Goal: Task Accomplishment & Management: Use online tool/utility

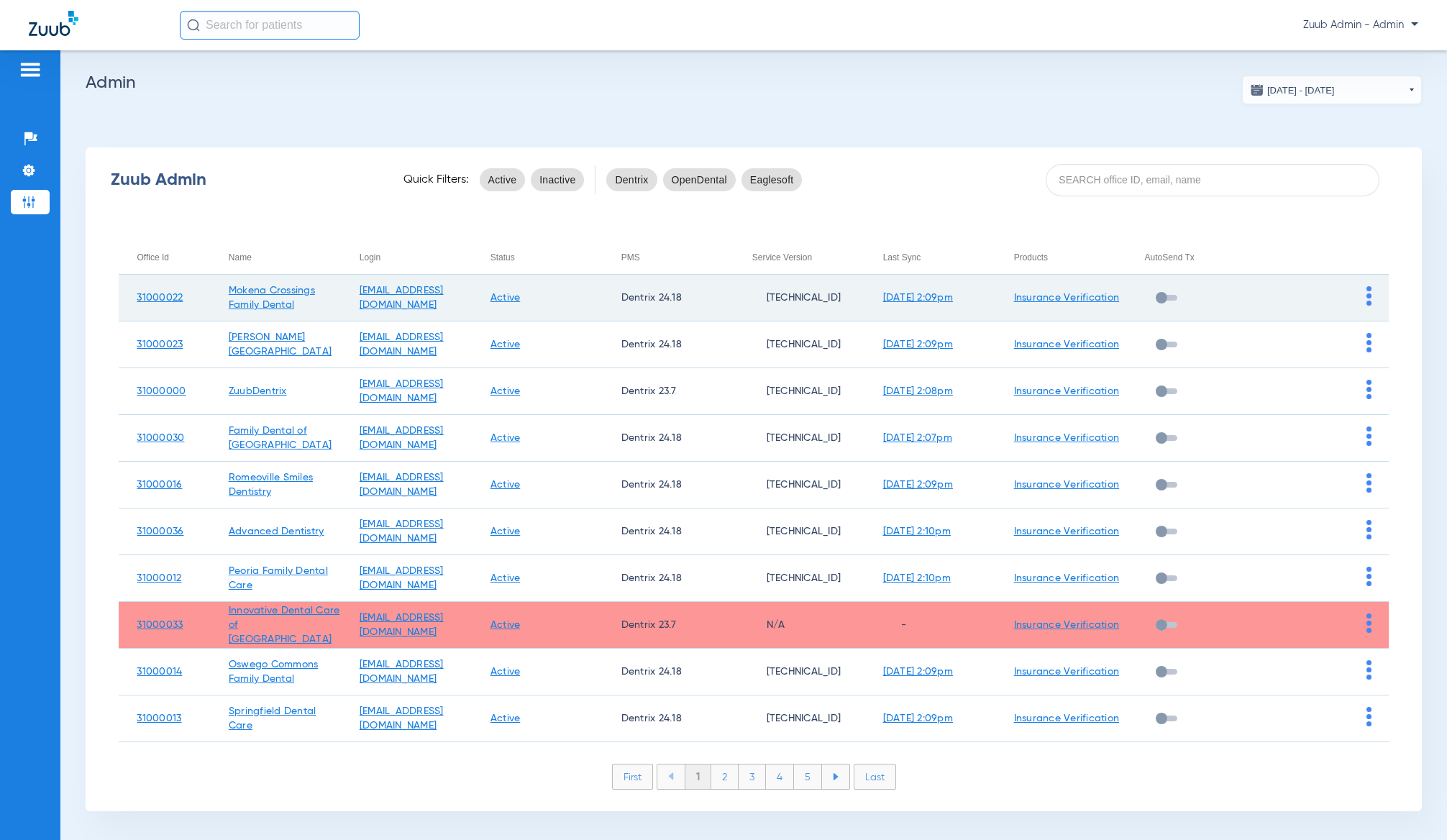
click at [1366, 290] on img at bounding box center [1369, 296] width 5 height 20
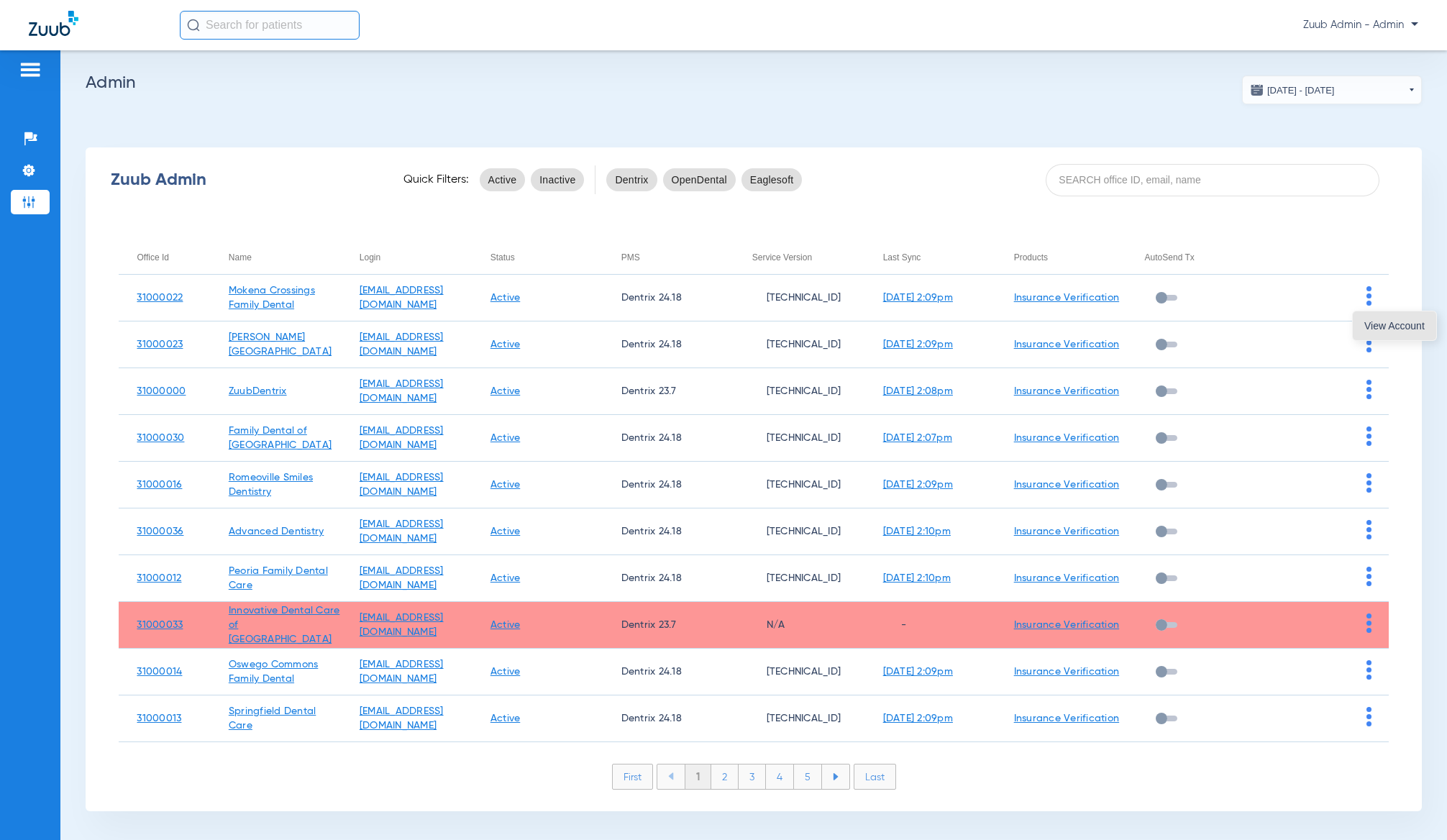
click at [1378, 318] on button "View Account" at bounding box center [1394, 325] width 83 height 29
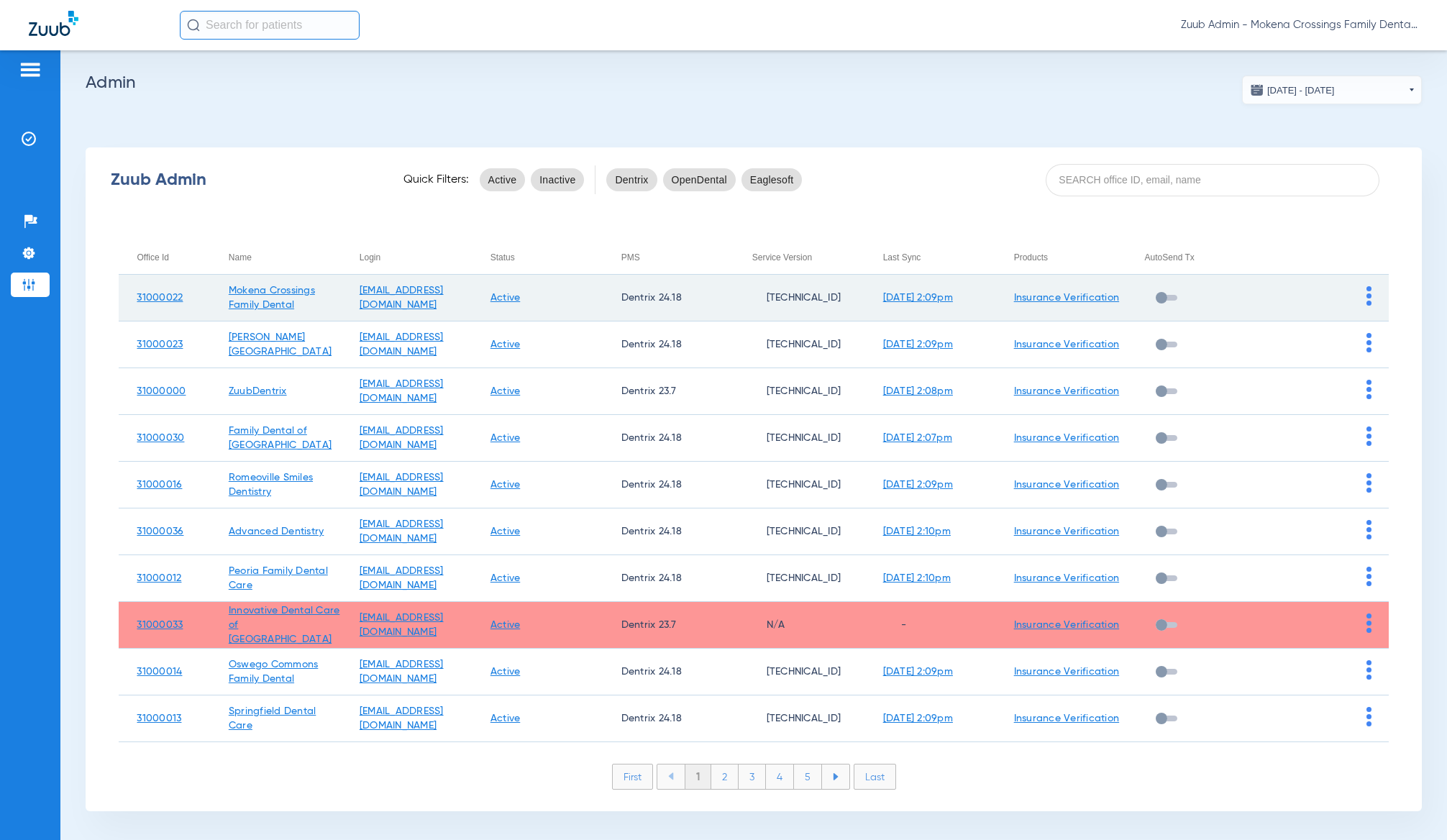
click at [1366, 289] on img at bounding box center [1369, 296] width 5 height 20
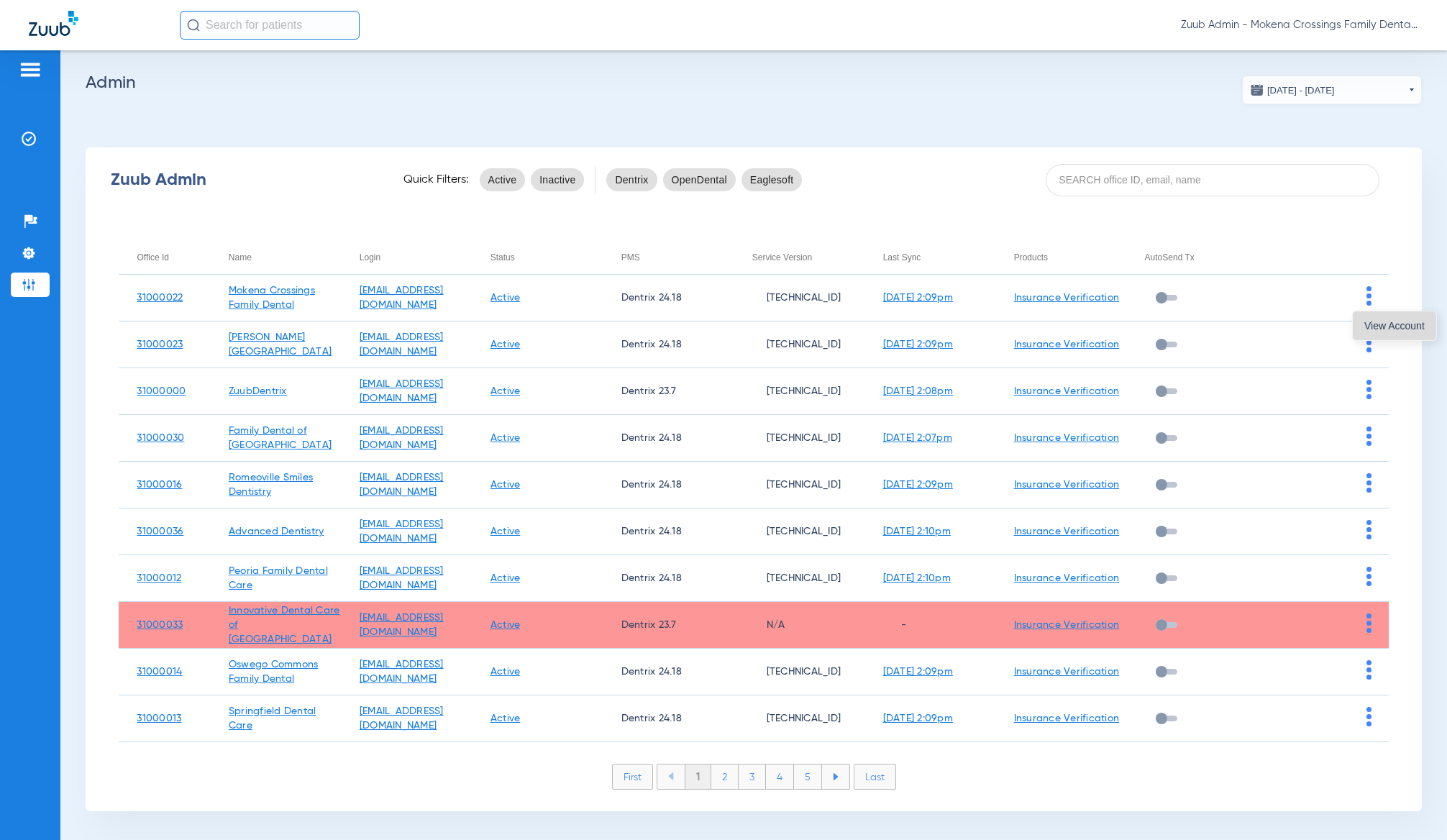
click at [1393, 318] on button "View Account" at bounding box center [1394, 325] width 83 height 29
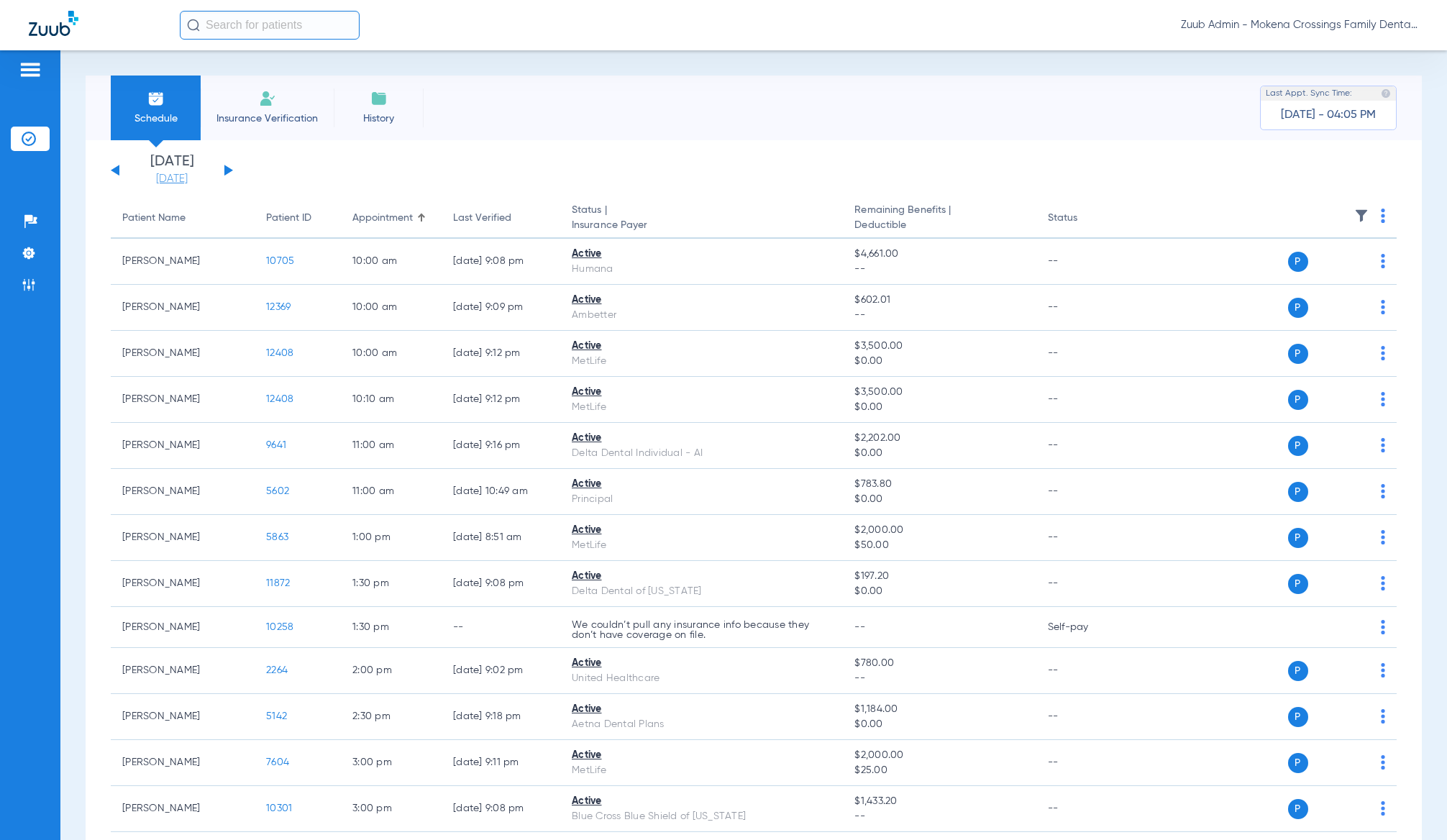
click at [173, 177] on link "[DATE]" at bounding box center [172, 178] width 87 height 14
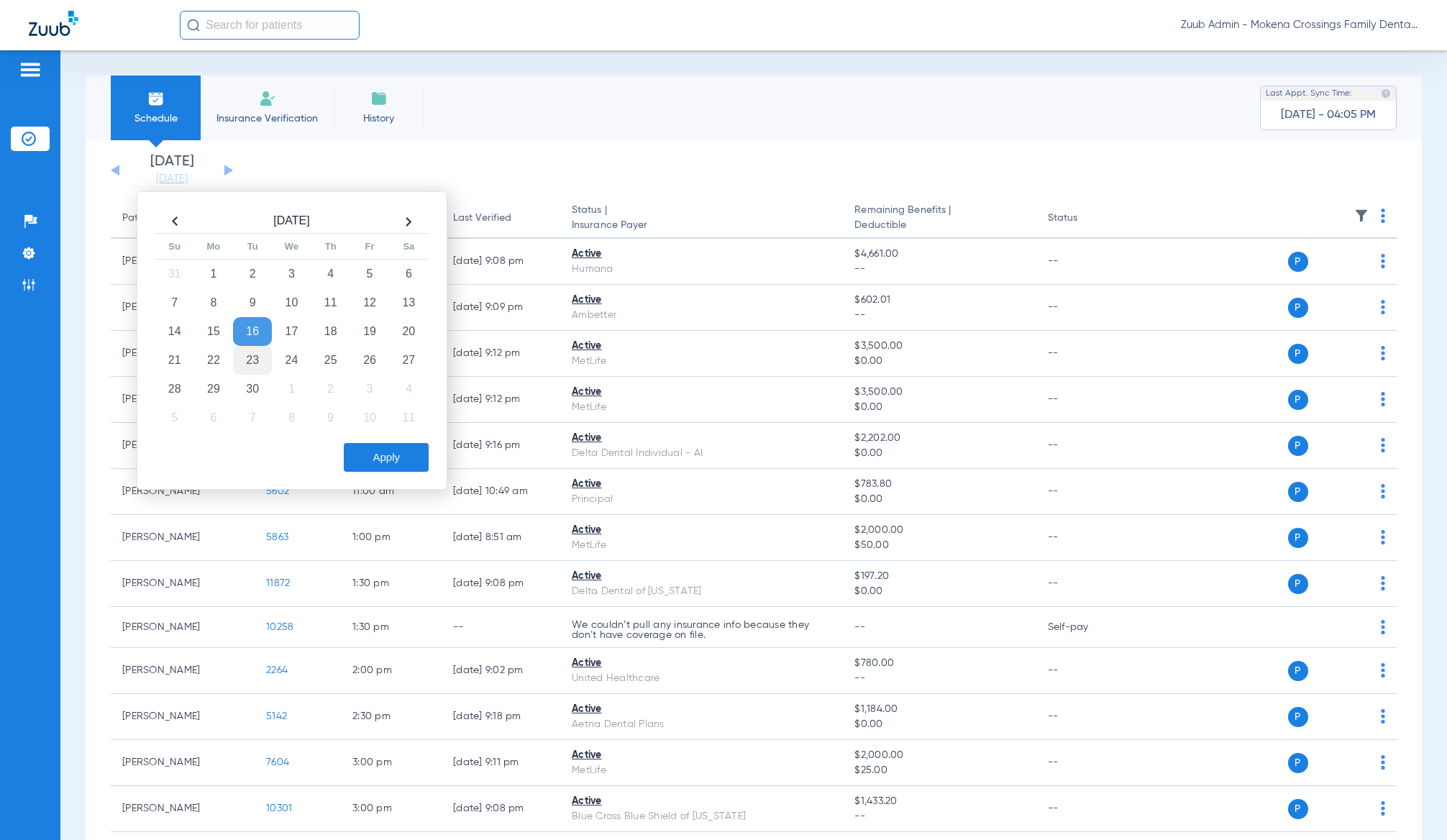
click at [260, 357] on td "23" at bounding box center [252, 360] width 39 height 29
click at [400, 455] on button "Apply" at bounding box center [385, 457] width 85 height 29
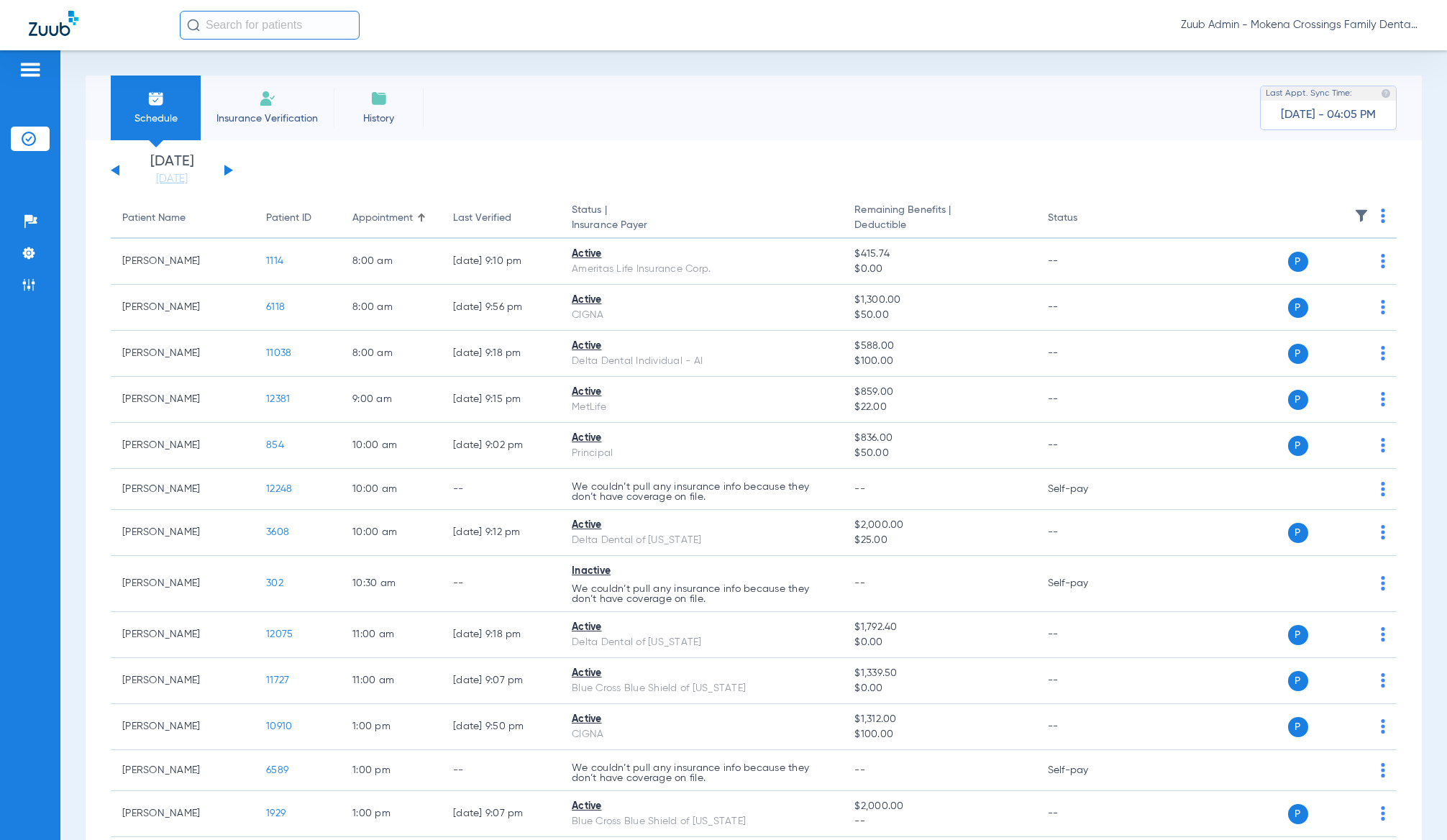
click at [115, 170] on button at bounding box center [115, 170] width 8 height 11
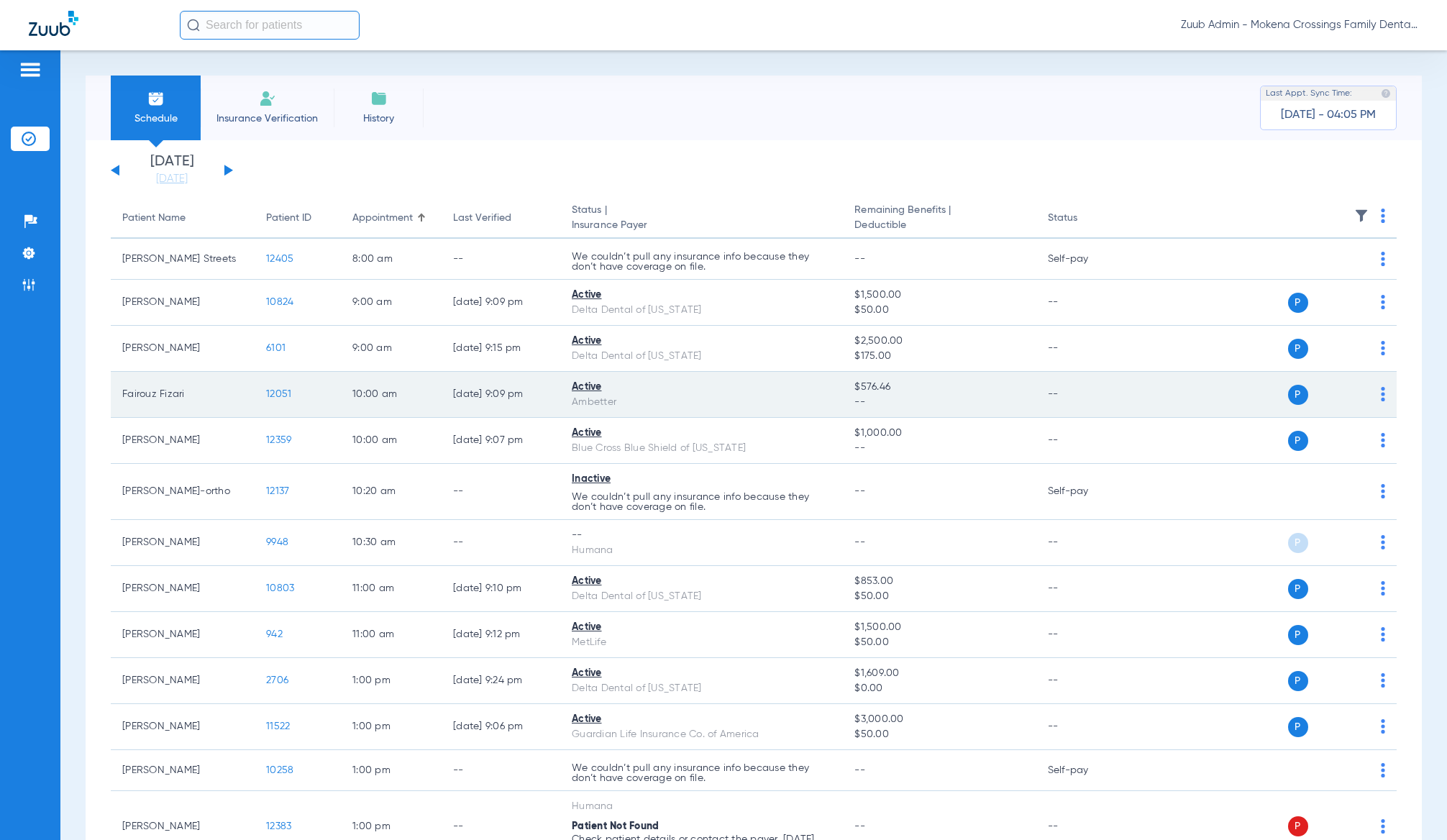
click at [277, 390] on span "12051" at bounding box center [278, 394] width 25 height 10
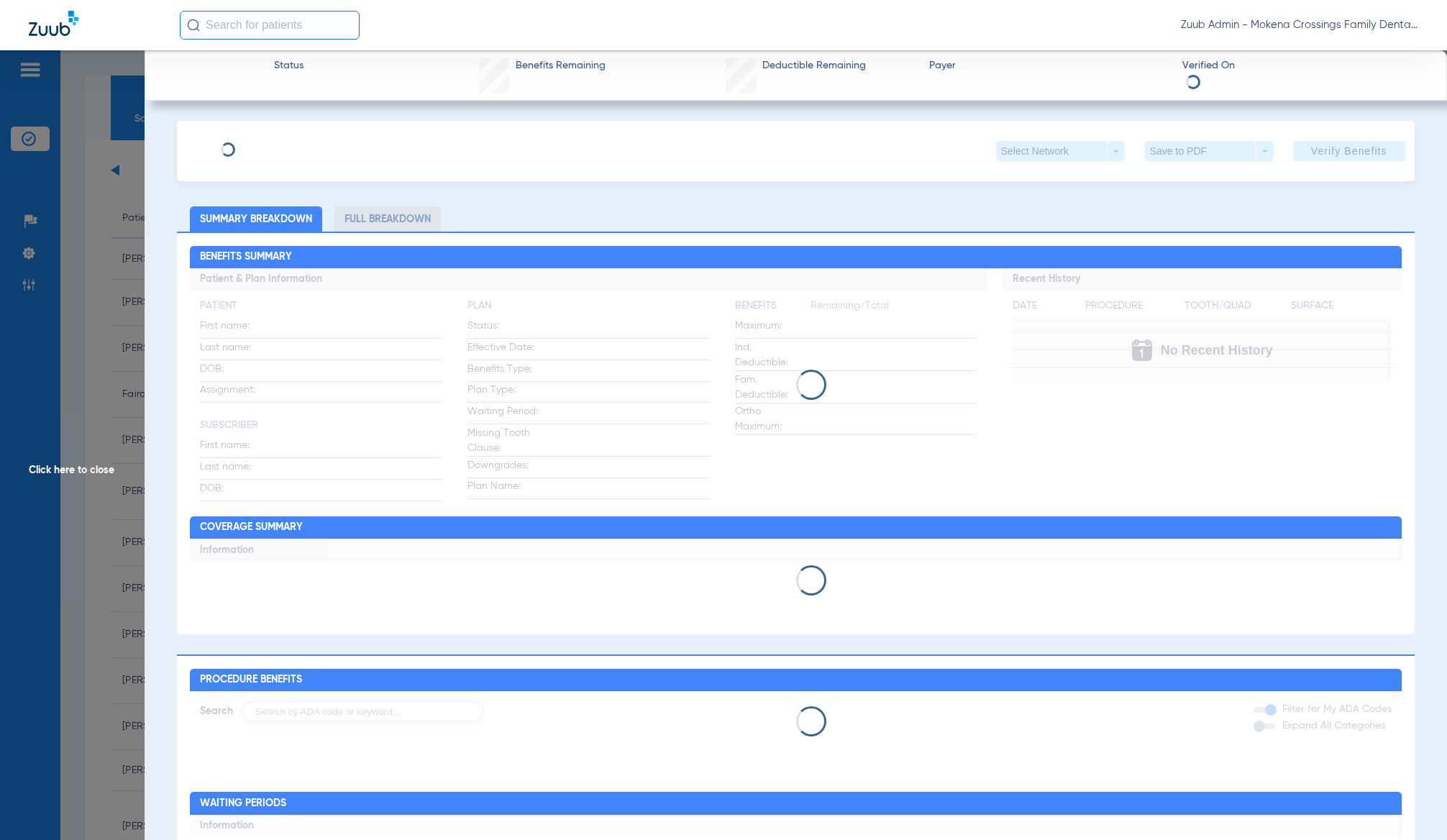
type input "Fairouz"
type input "Fizari"
type input "[DATE]"
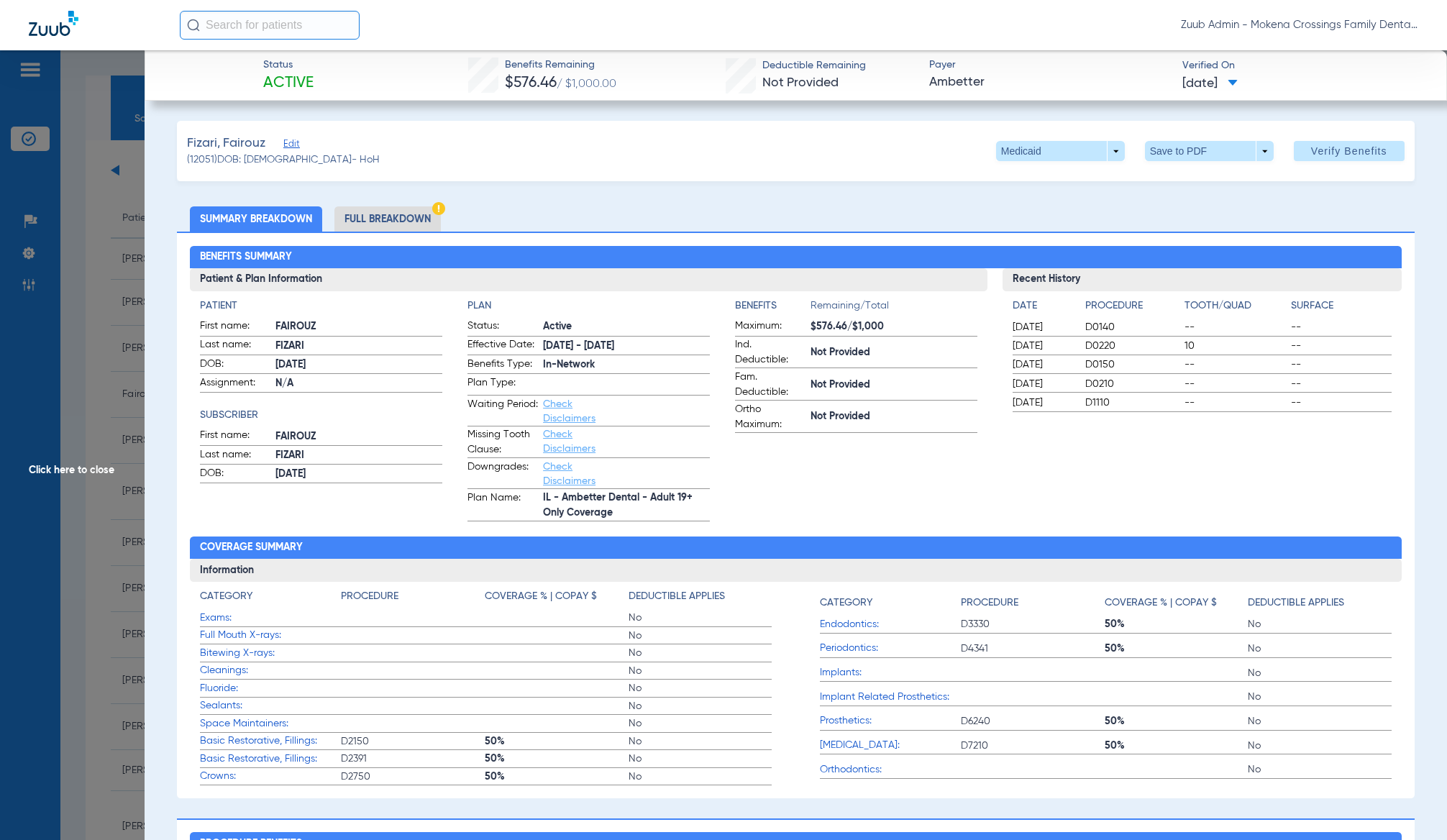
click at [295, 149] on span "Edit" at bounding box center [290, 145] width 13 height 14
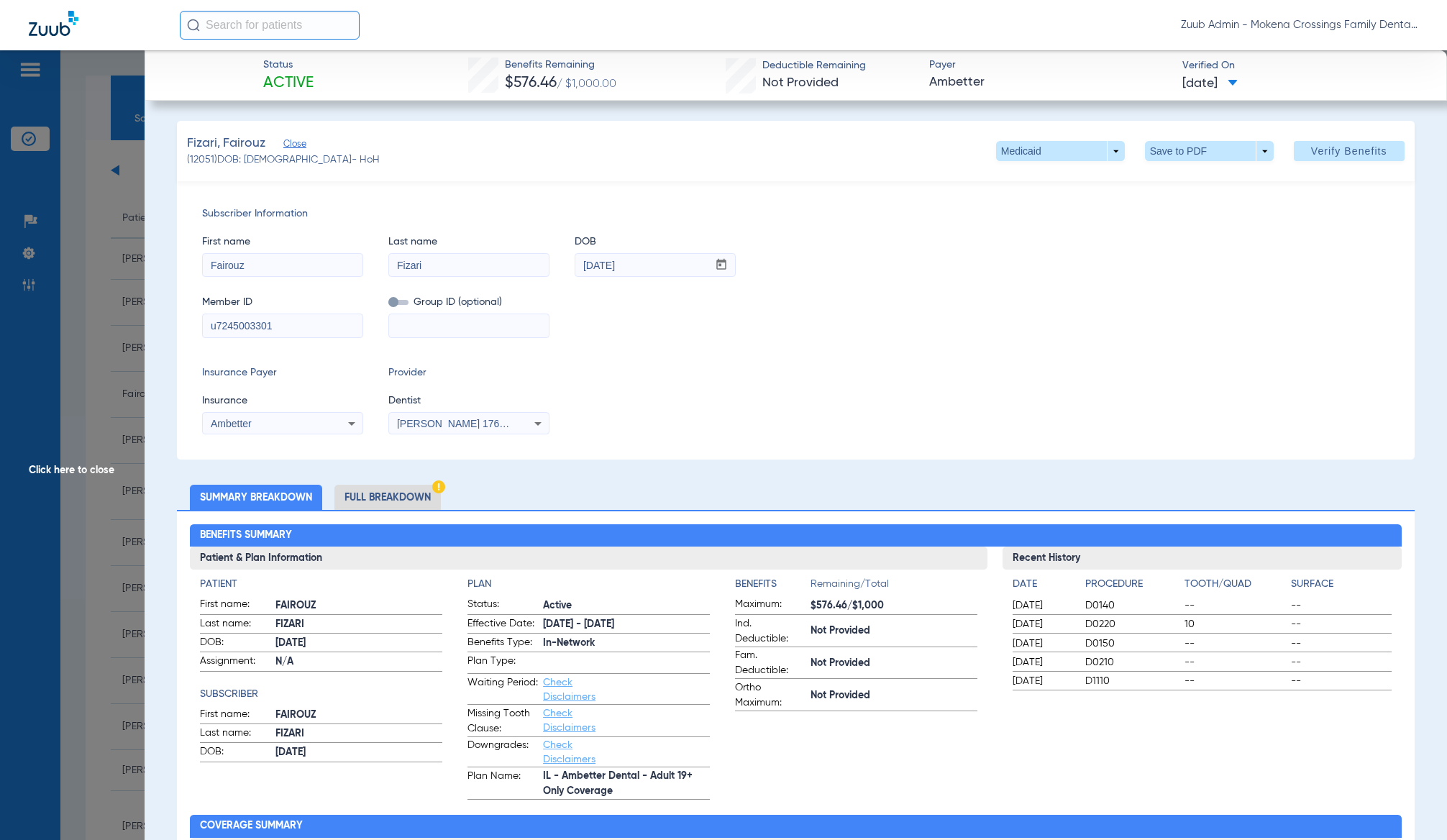
click at [201, 155] on span "(12051) DOB: [DEMOGRAPHIC_DATA] - HoH" at bounding box center [284, 160] width 193 height 15
click at [202, 155] on span "(12051) DOB: [DEMOGRAPHIC_DATA] - HoH" at bounding box center [284, 160] width 193 height 15
copy span "12051"
click at [605, 383] on div "Insurance Payer Insurance Ambetter Provider Dentist [PERSON_NAME] 1760059588" at bounding box center [796, 400] width 1187 height 69
click at [300, 424] on div "Ambetter" at bounding box center [268, 423] width 116 height 10
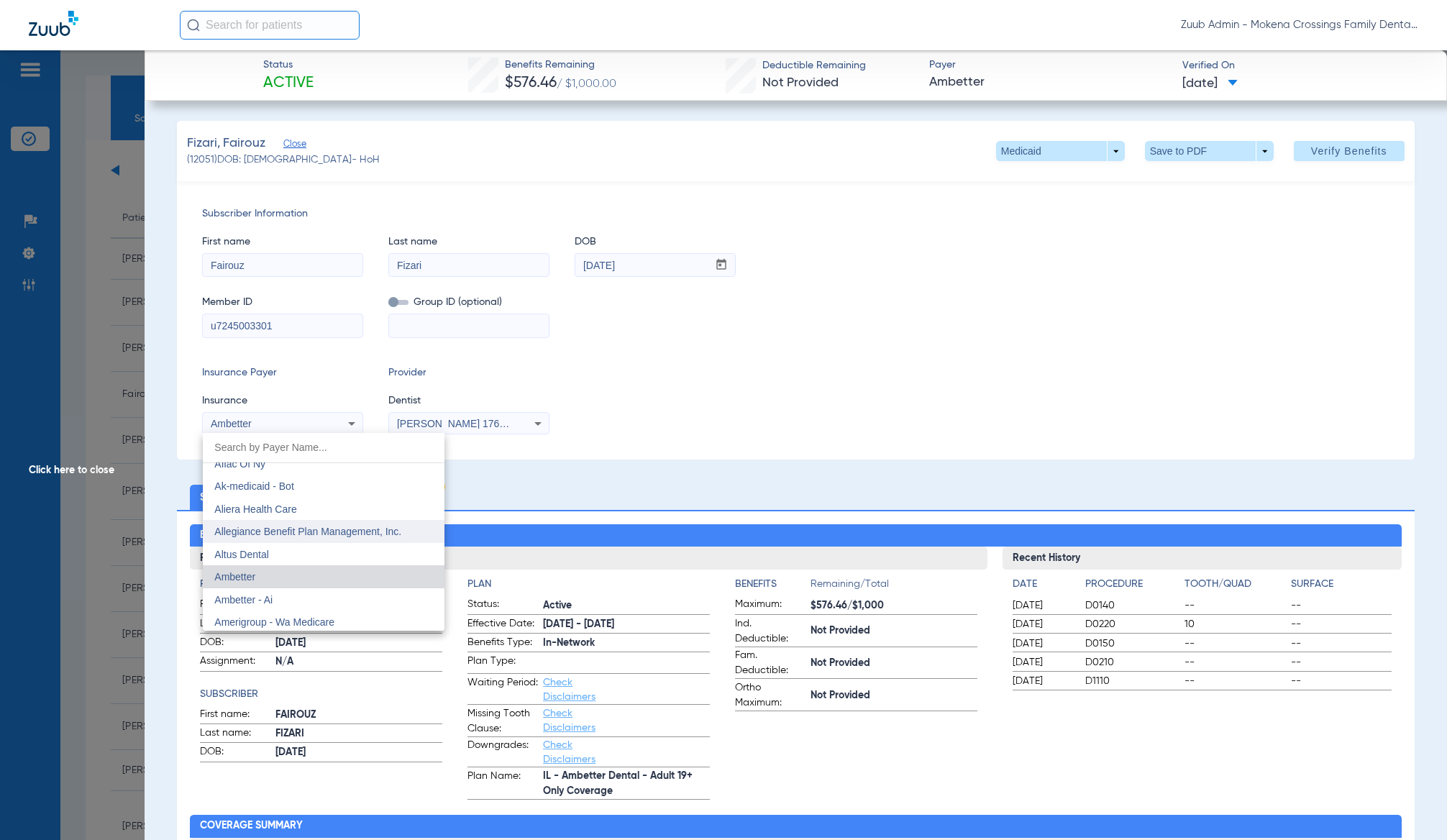
scroll to position [283, 0]
click at [293, 599] on mat-option "Ambetter - Ai" at bounding box center [324, 599] width 242 height 23
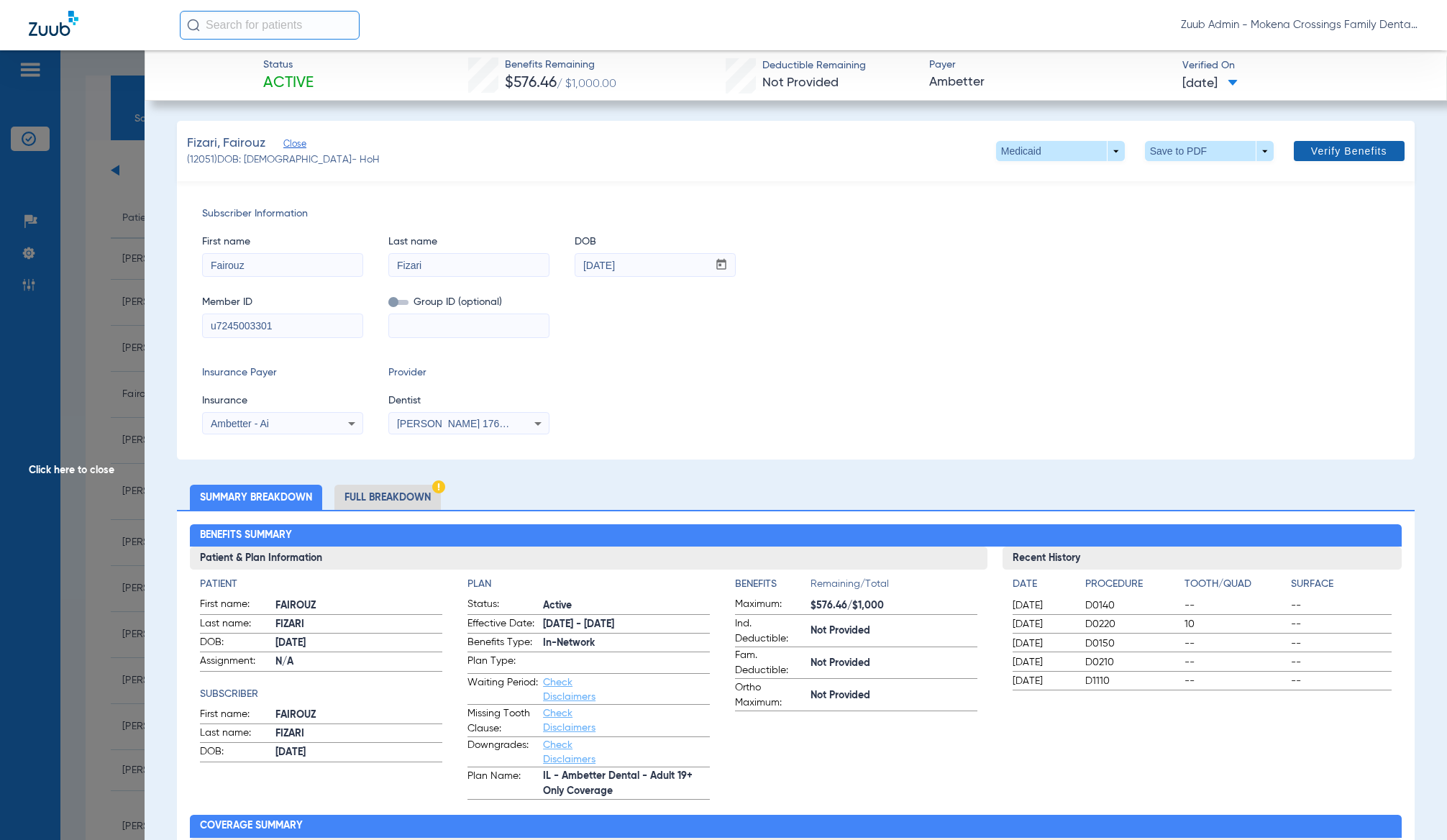
click at [1341, 147] on span "Verify Benefits" at bounding box center [1349, 151] width 76 height 12
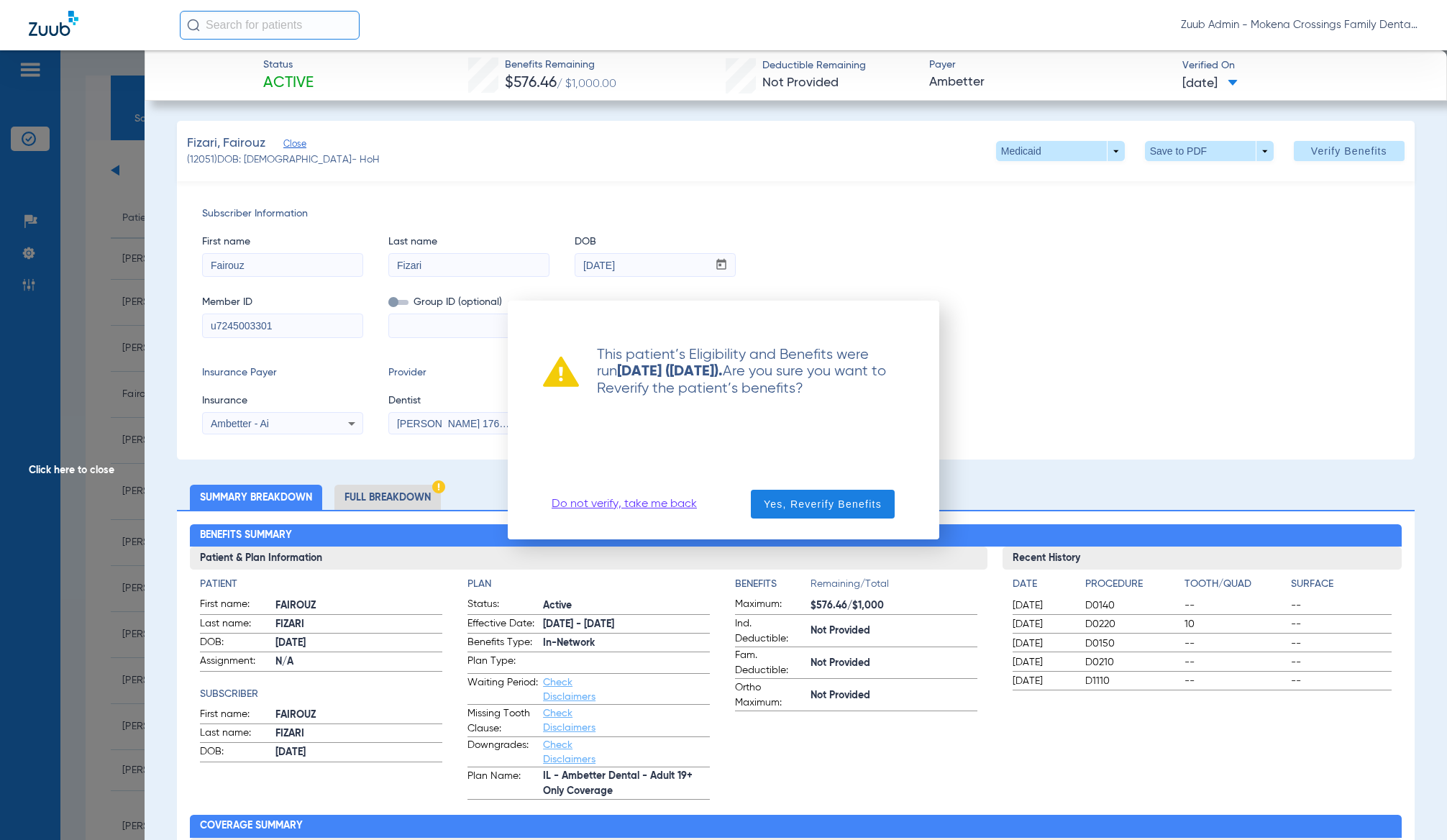
click at [864, 266] on div at bounding box center [723, 420] width 1447 height 840
click at [806, 502] on span "Yes, Reverify Benefits" at bounding box center [822, 503] width 118 height 14
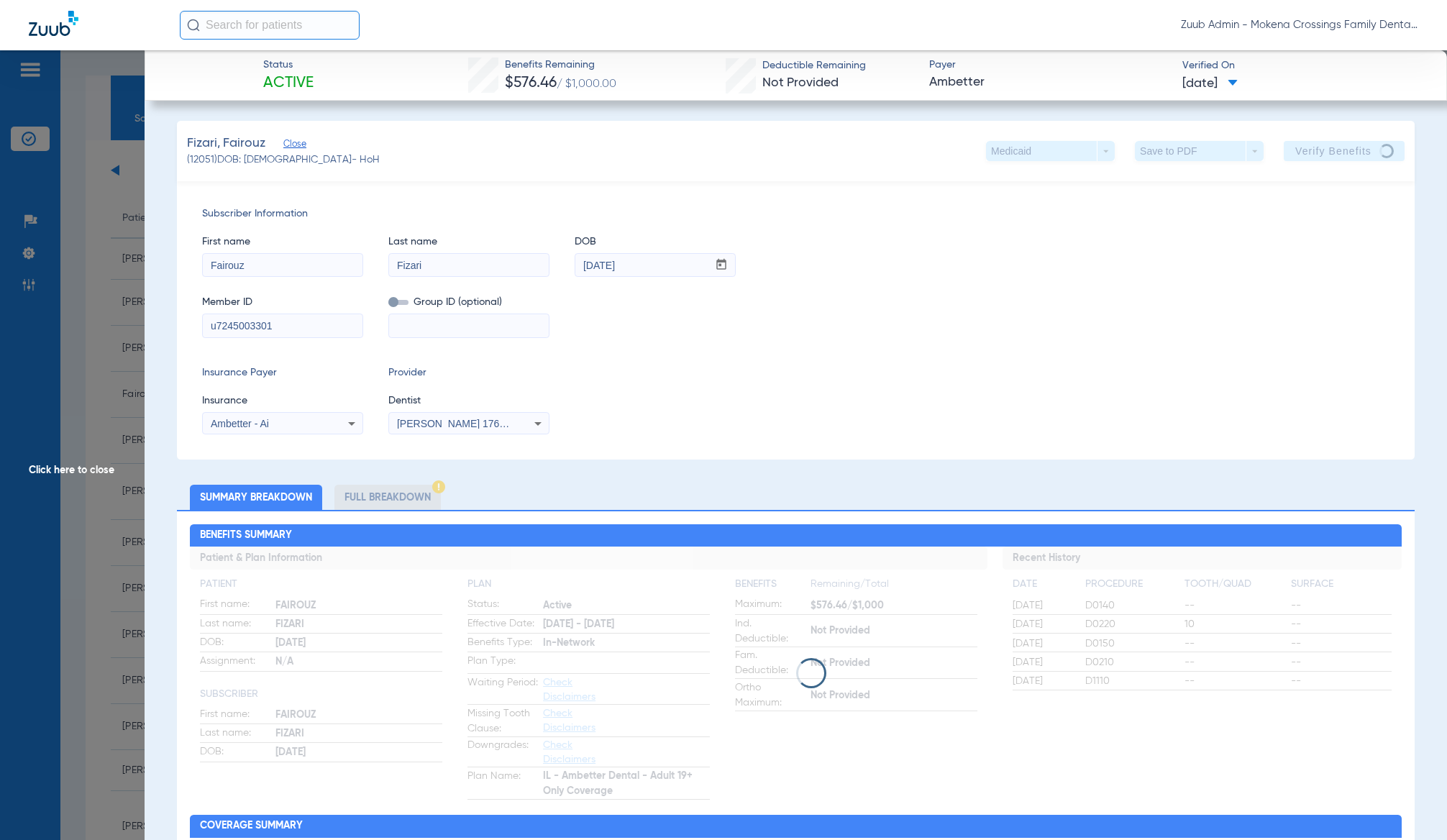
click at [299, 325] on input "u7245003301" at bounding box center [282, 326] width 159 height 23
click at [362, 193] on div "Subscriber Information First name Fairouz Last name Fizari DOB mm / dd / yyyy […" at bounding box center [795, 320] width 1237 height 278
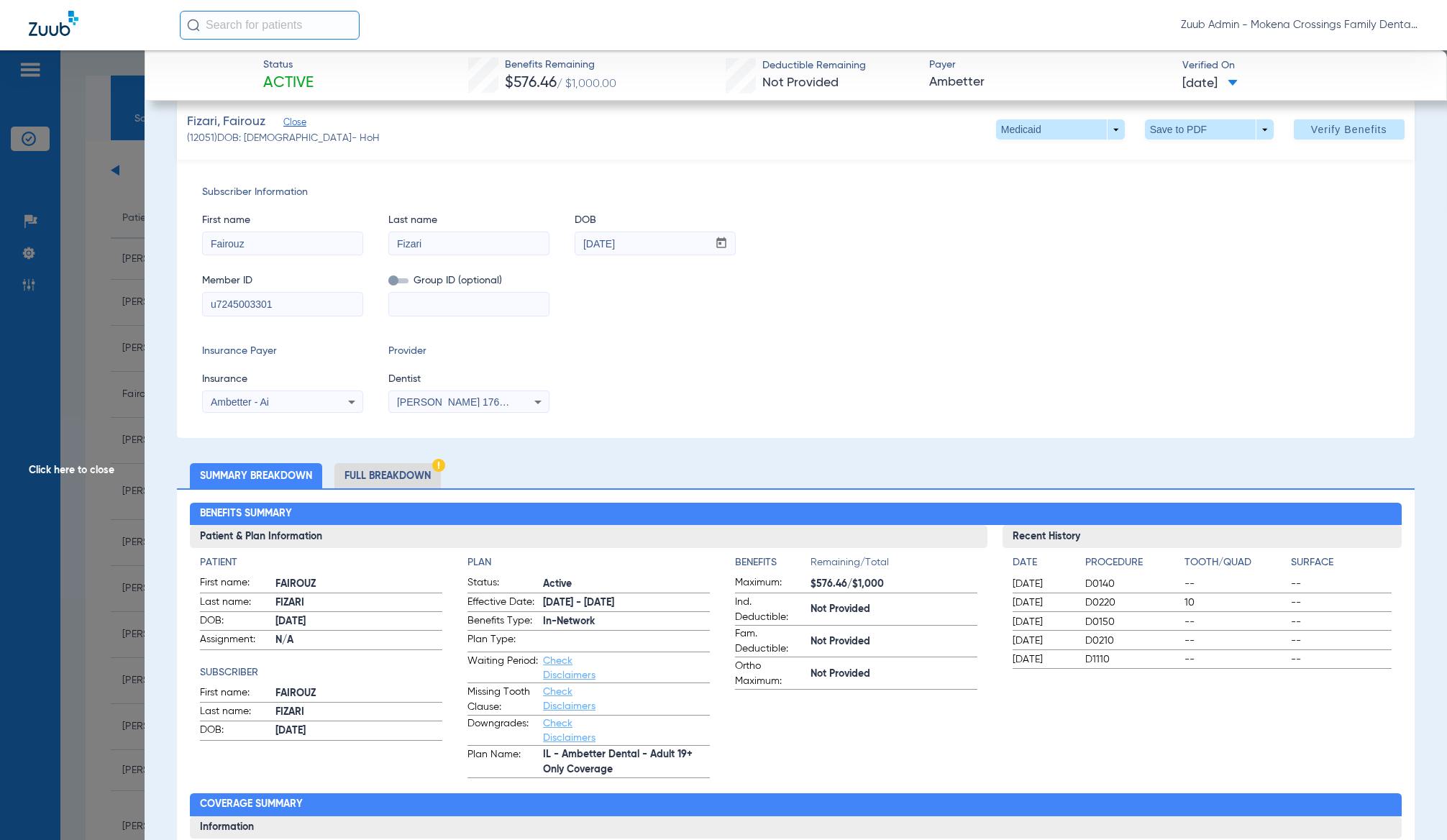
scroll to position [24, 0]
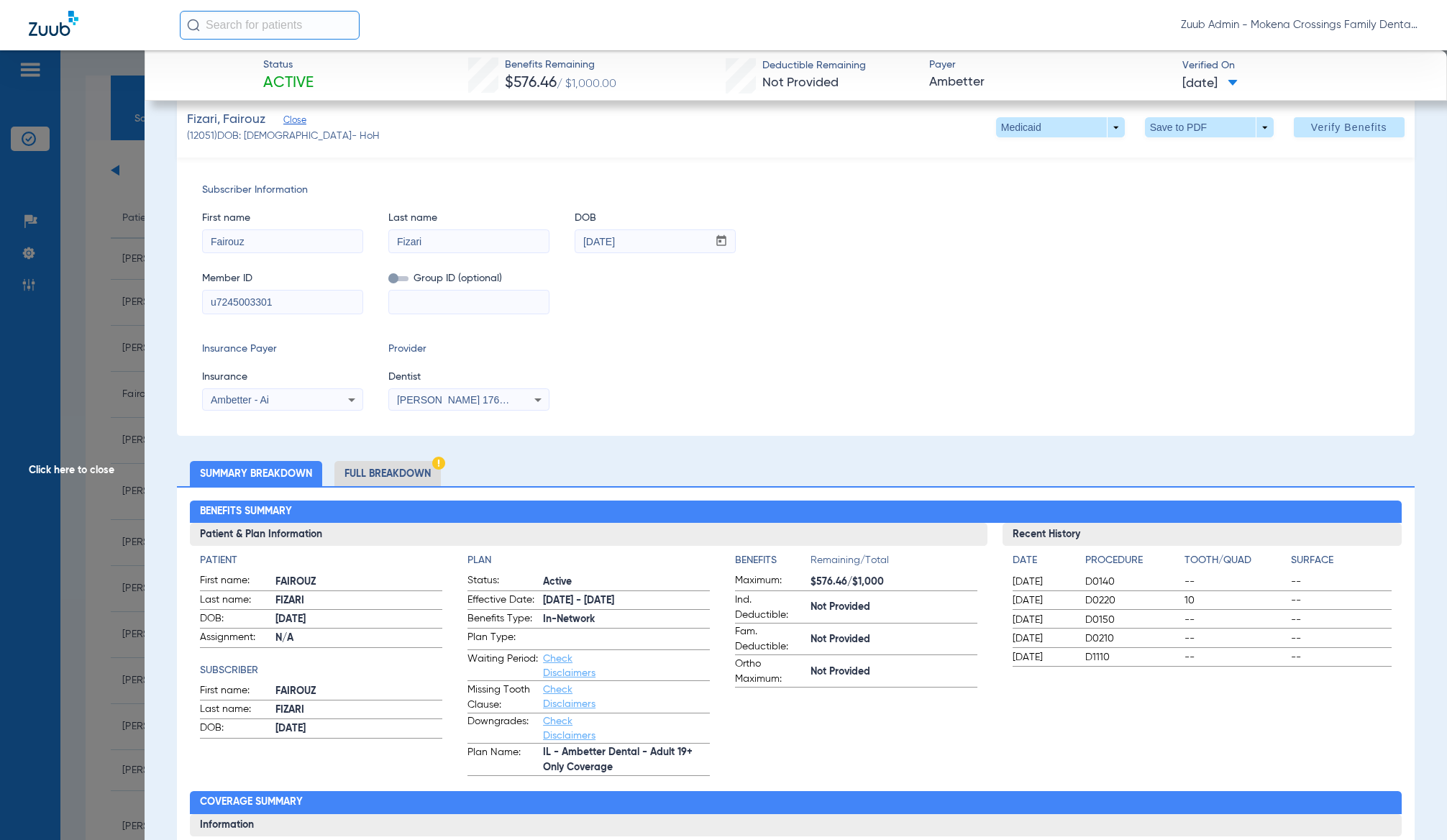
click at [395, 471] on li "Full Breakdown" at bounding box center [387, 473] width 106 height 25
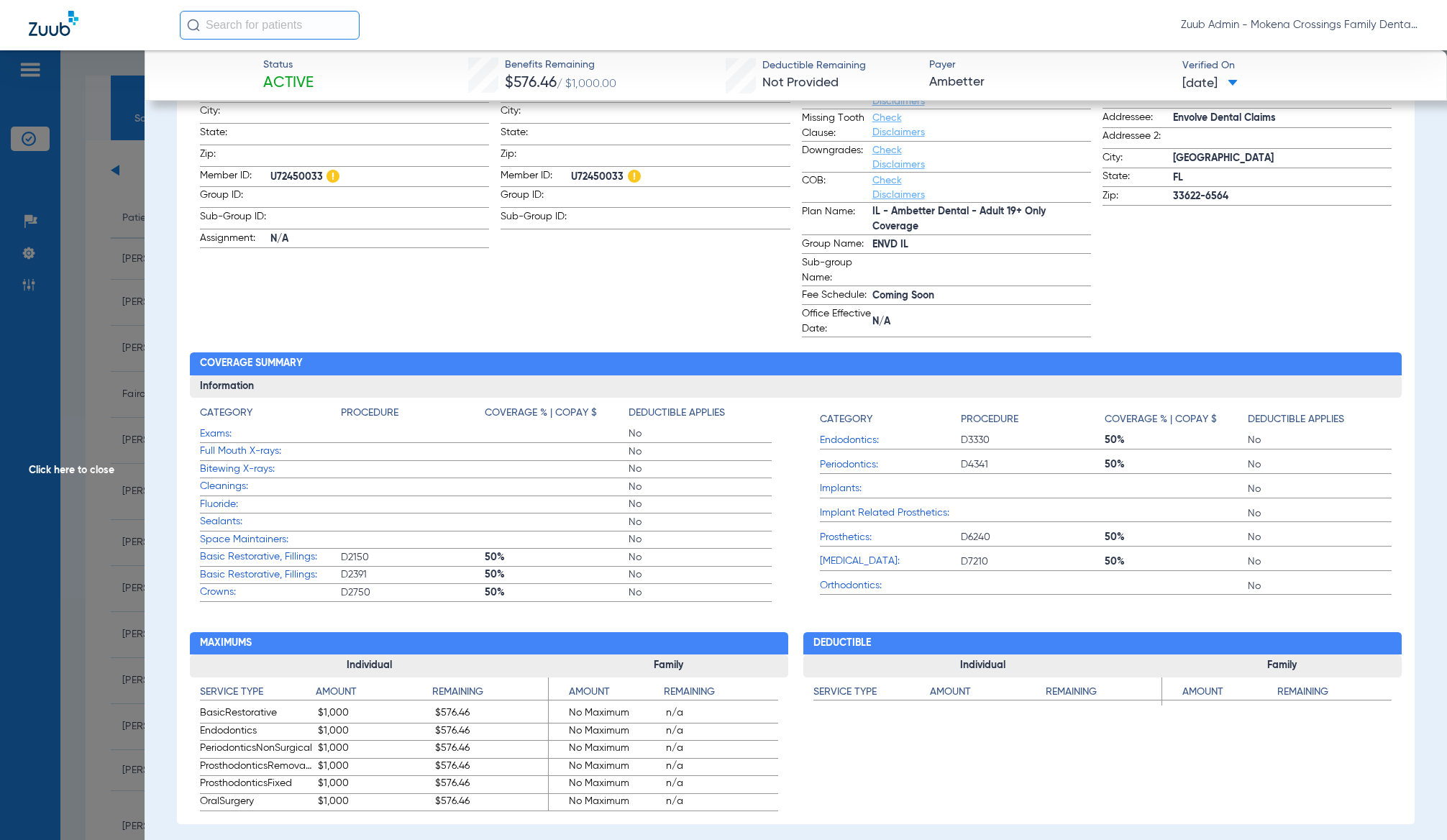
scroll to position [0, 0]
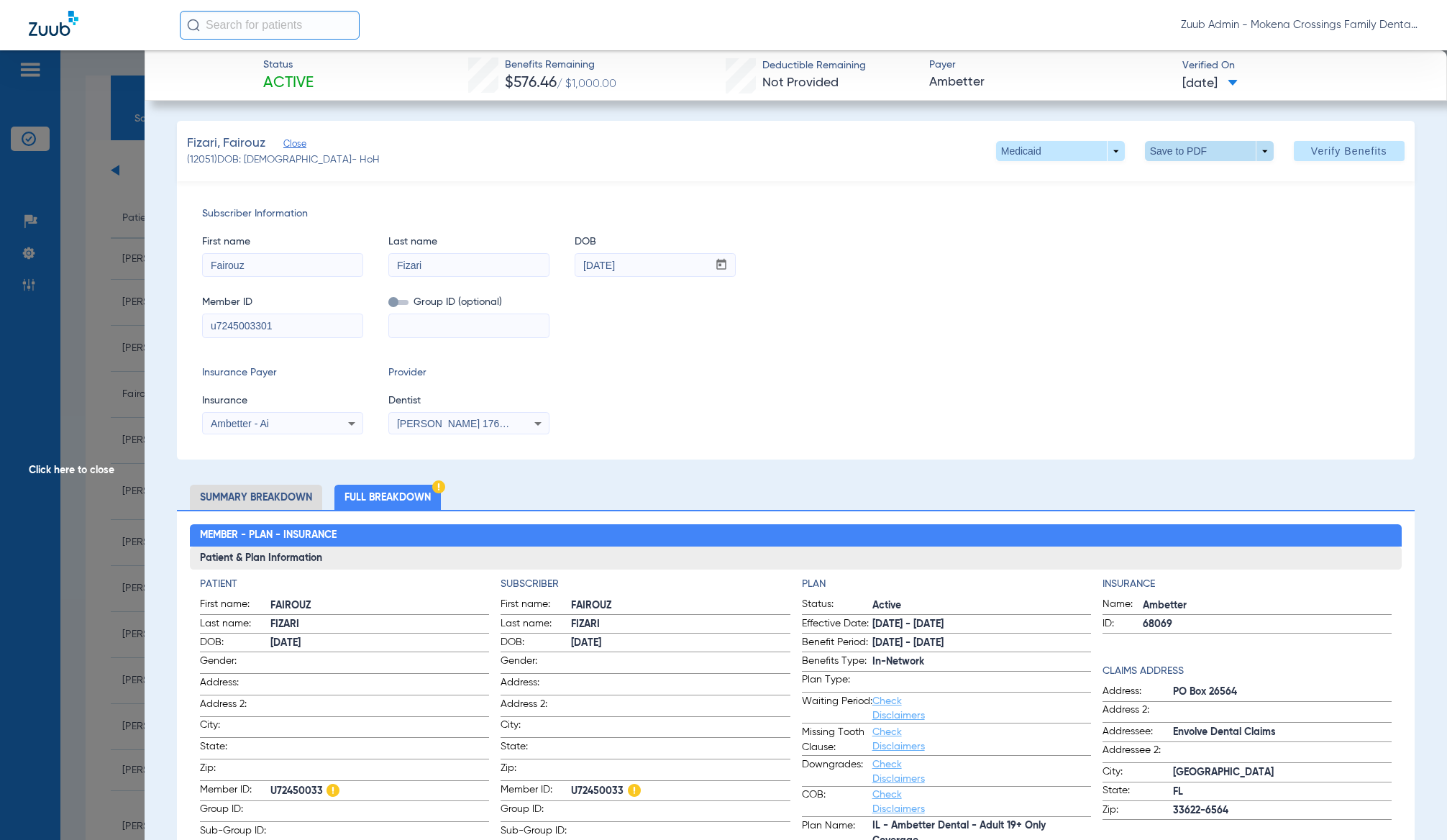
click at [1192, 144] on span at bounding box center [1209, 151] width 35 height 35
click at [1026, 237] on div at bounding box center [723, 420] width 1447 height 840
click at [1025, 154] on span at bounding box center [1061, 151] width 129 height 20
click at [1115, 251] on div at bounding box center [723, 420] width 1447 height 840
click at [1192, 153] on span at bounding box center [1209, 151] width 35 height 35
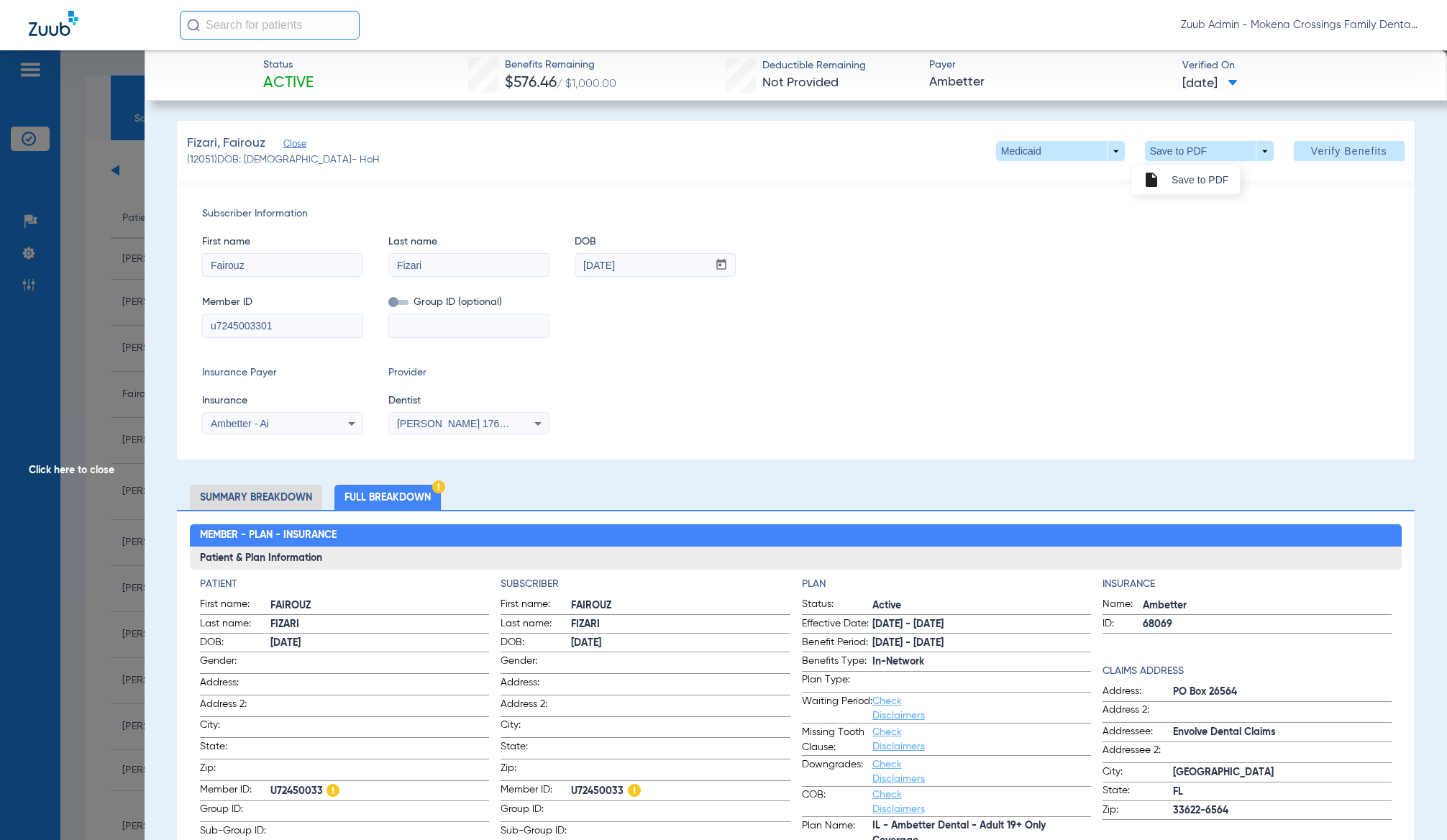
click at [1095, 264] on div at bounding box center [723, 420] width 1447 height 840
click at [329, 332] on input "u7245003301" at bounding box center [282, 326] width 159 height 23
type input "u72450033"
click at [1185, 236] on div "First name Fairouz Last name Fizari DOB mm / dd / yyyy [DATE]" at bounding box center [796, 248] width 1187 height 55
click at [1334, 150] on span "Verify Benefits" at bounding box center [1349, 151] width 76 height 12
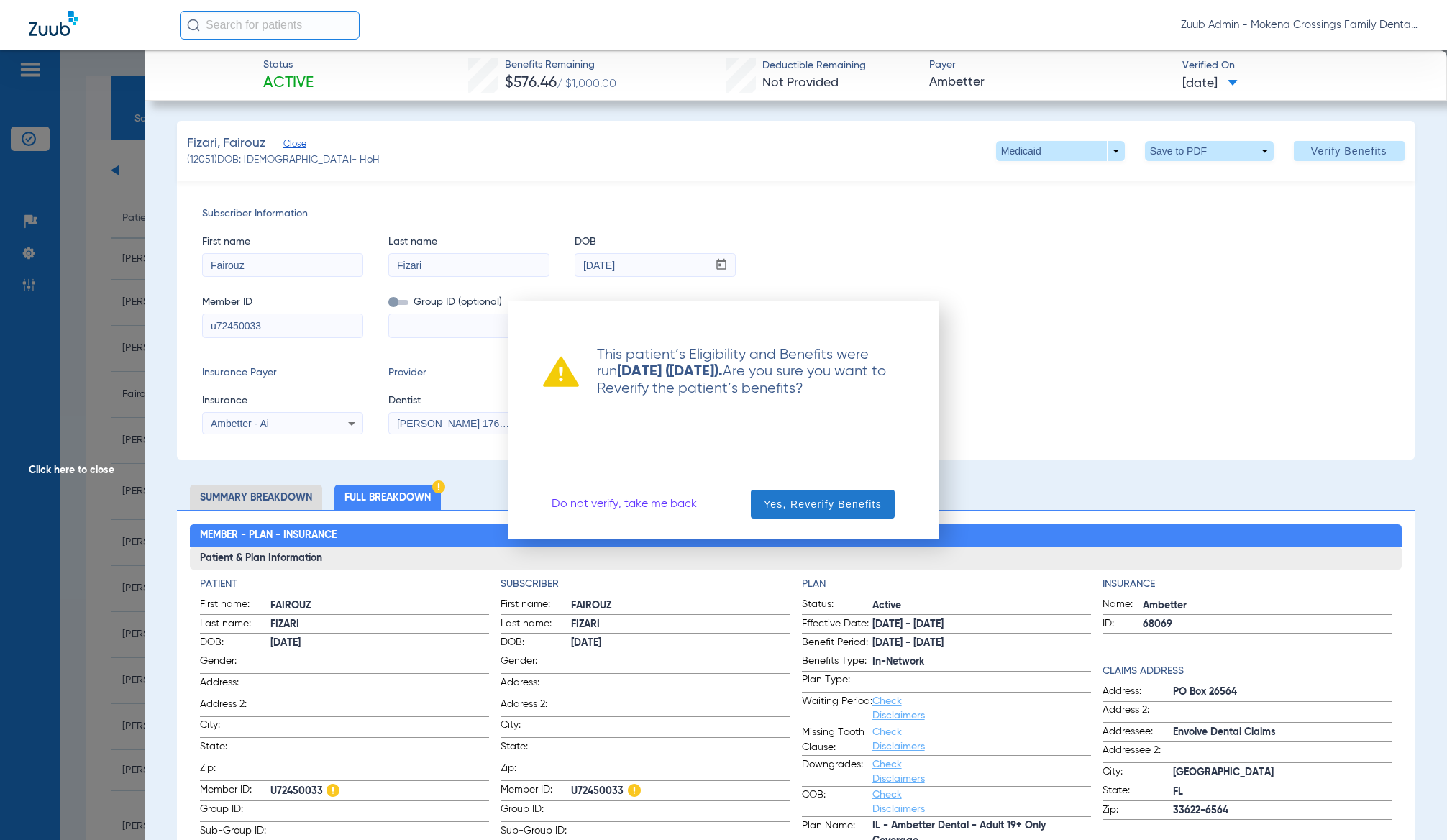
click at [843, 503] on span "Yes, Reverify Benefits" at bounding box center [822, 503] width 118 height 14
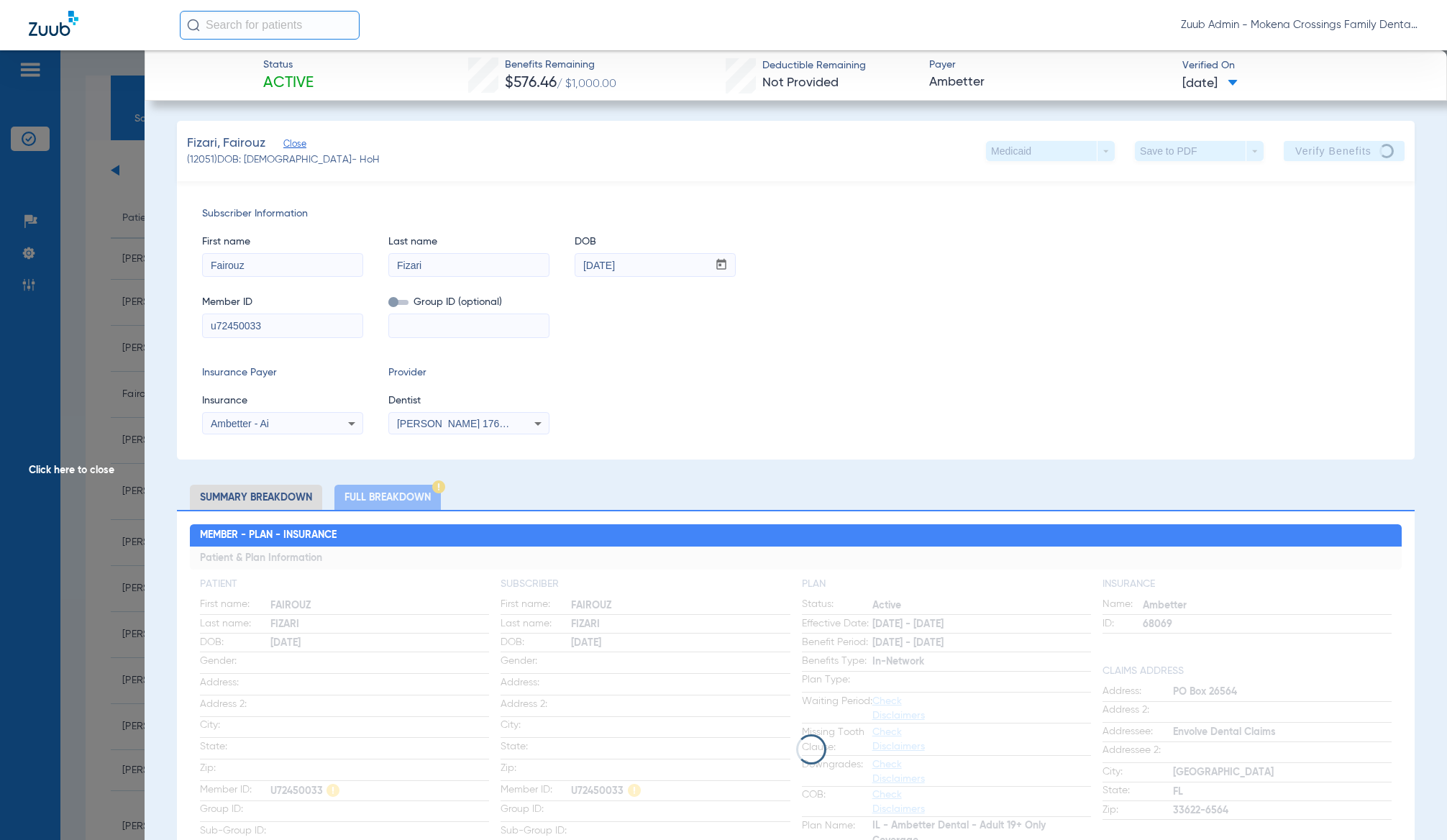
click at [874, 415] on div "Insurance Payer Insurance Ambetter - Ai Provider Dentist [PERSON_NAME] 17600595…" at bounding box center [796, 400] width 1187 height 69
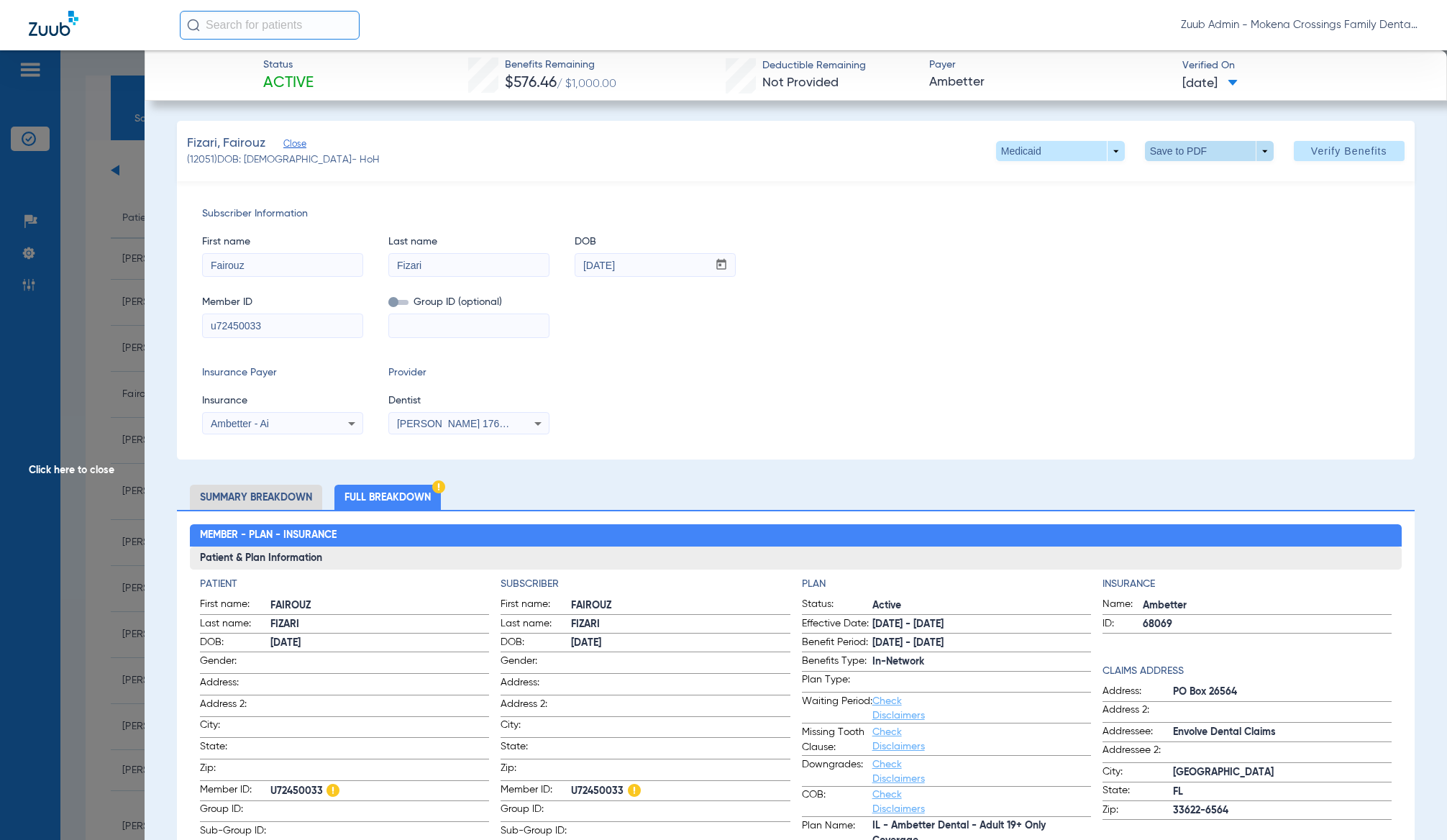
click at [1192, 149] on span at bounding box center [1209, 151] width 35 height 35
click at [1182, 172] on button "insert_drive_file Save to PDF" at bounding box center [1186, 179] width 109 height 29
